Goal: Find specific page/section: Find specific page/section

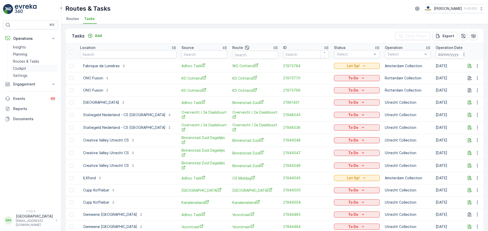
click at [20, 67] on p "Cockpit" at bounding box center [19, 68] width 13 height 5
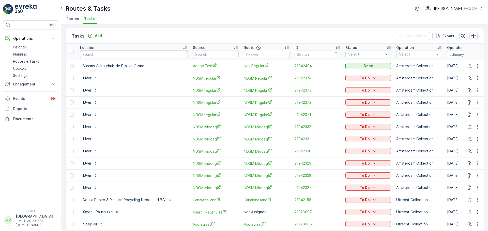
click at [125, 56] on input "text" at bounding box center [134, 54] width 108 height 8
type input "citius"
